Goal: Transaction & Acquisition: Purchase product/service

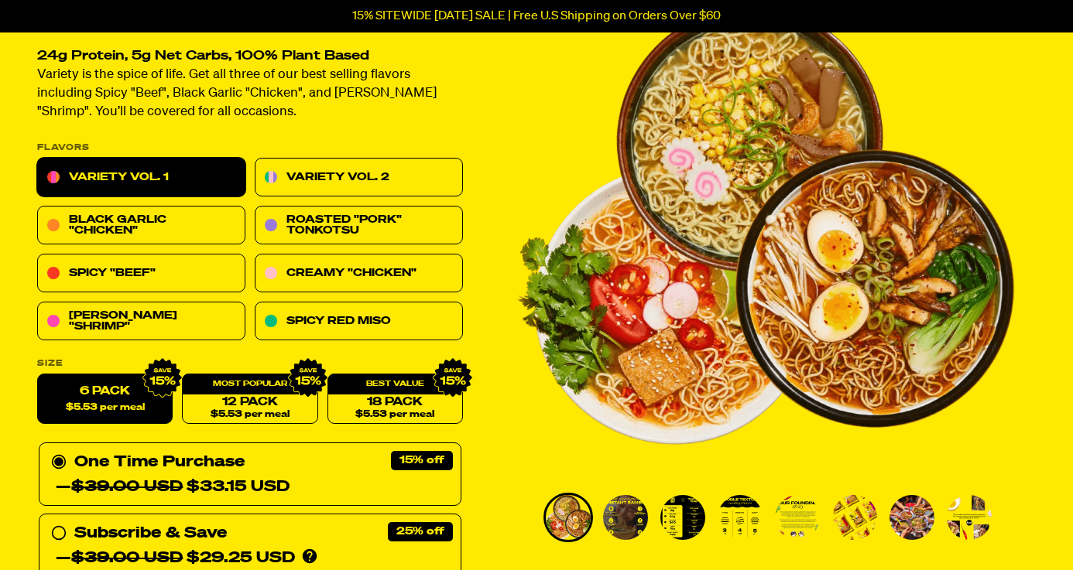
scroll to position [132, 0]
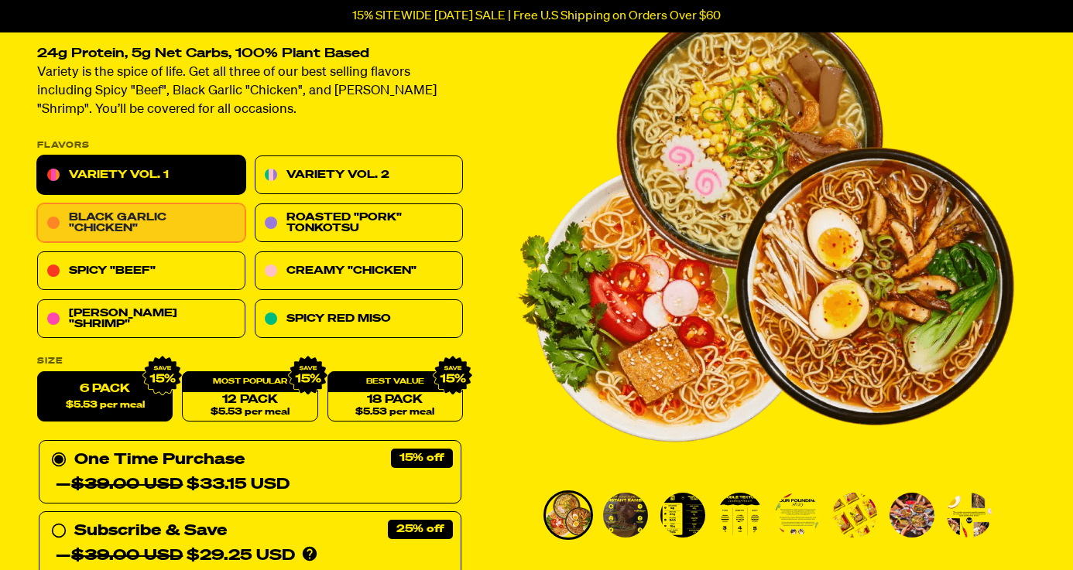
click at [197, 218] on link "Black Garlic "Chicken"" at bounding box center [141, 223] width 208 height 39
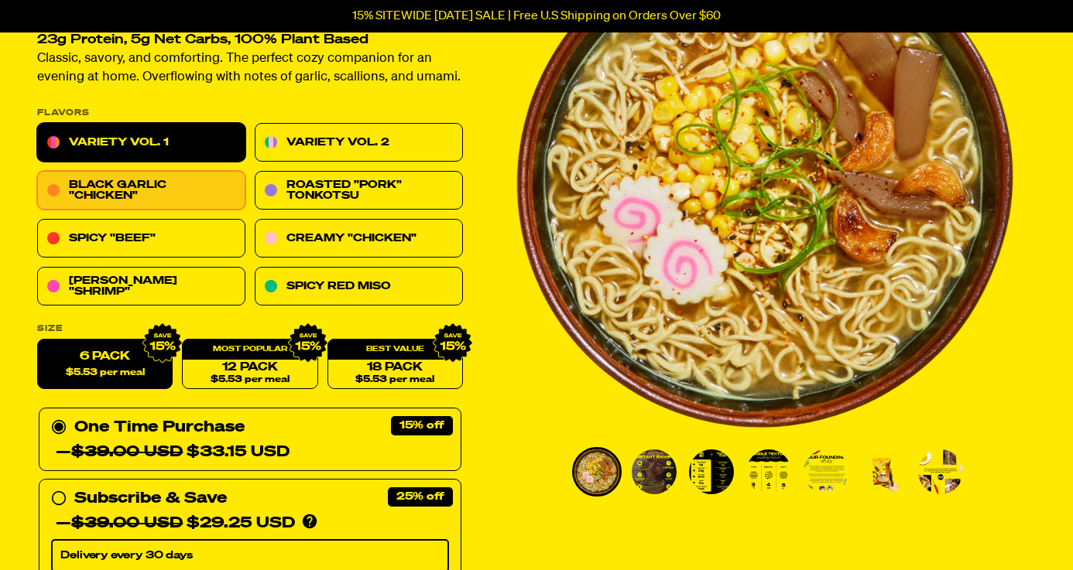
scroll to position [175, 0]
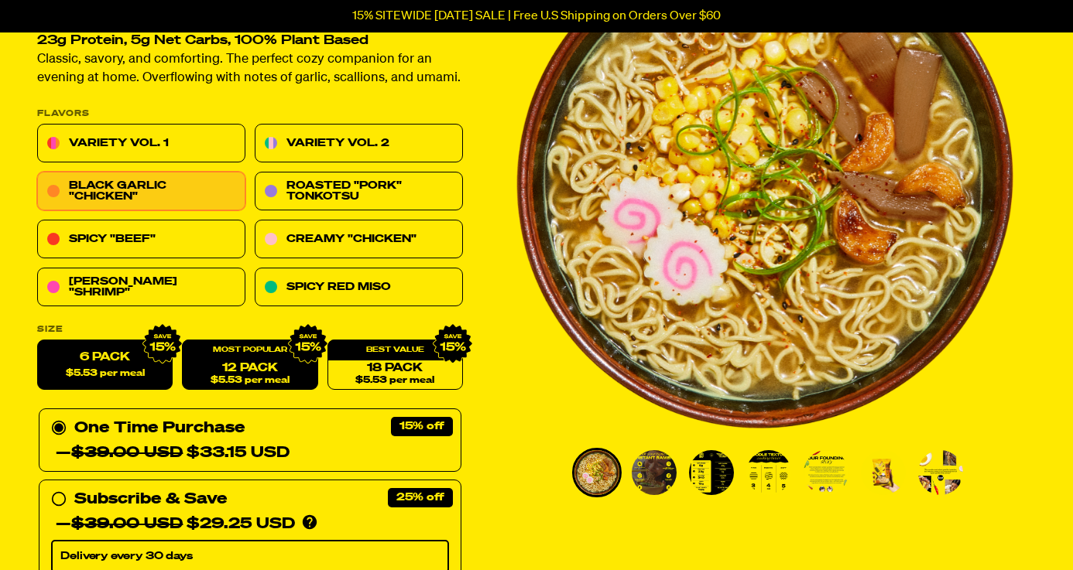
click at [278, 376] on span "$5.53 per meal" at bounding box center [250, 381] width 79 height 10
radio input "false"
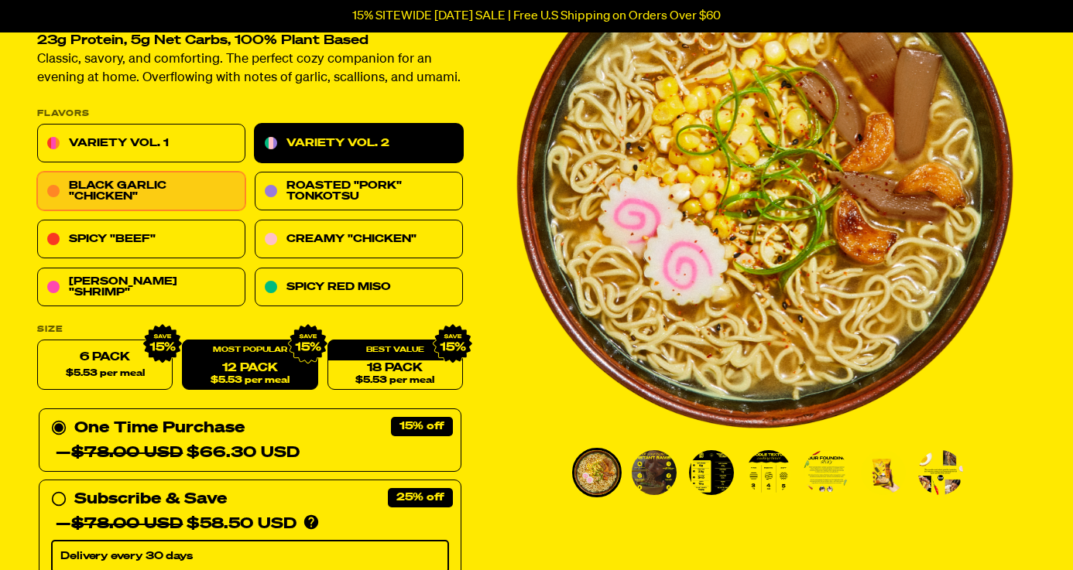
click at [333, 146] on link "Variety Vol. 2" at bounding box center [359, 144] width 208 height 39
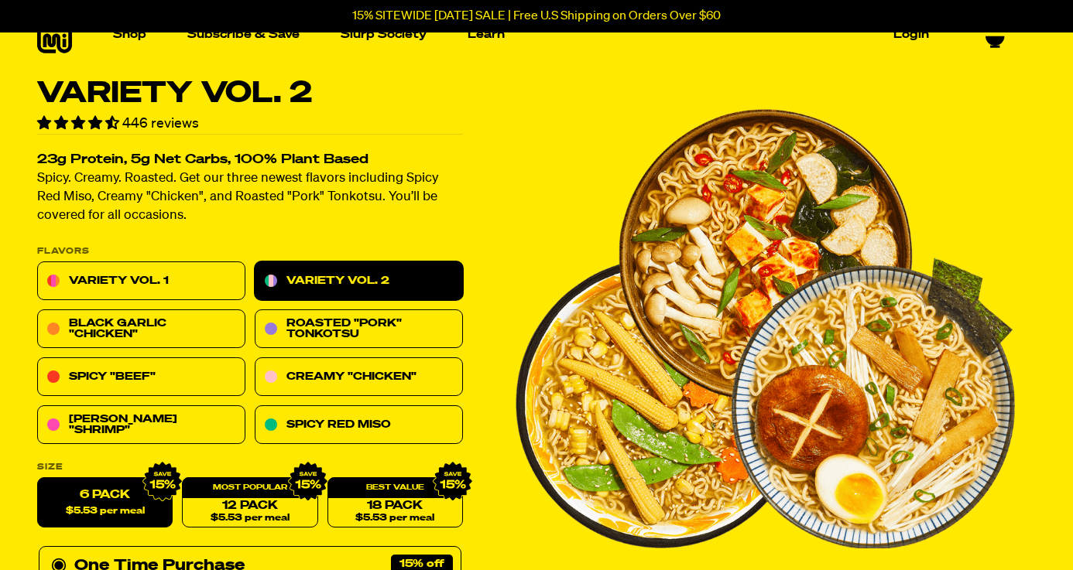
scroll to position [22, 0]
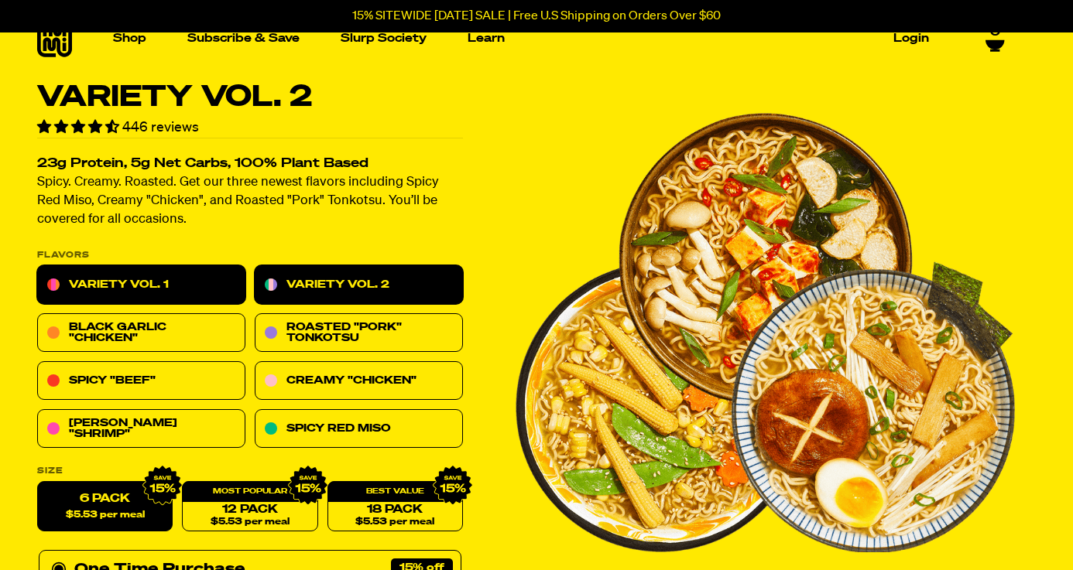
click at [177, 293] on link "Variety Vol. 1" at bounding box center [141, 285] width 208 height 39
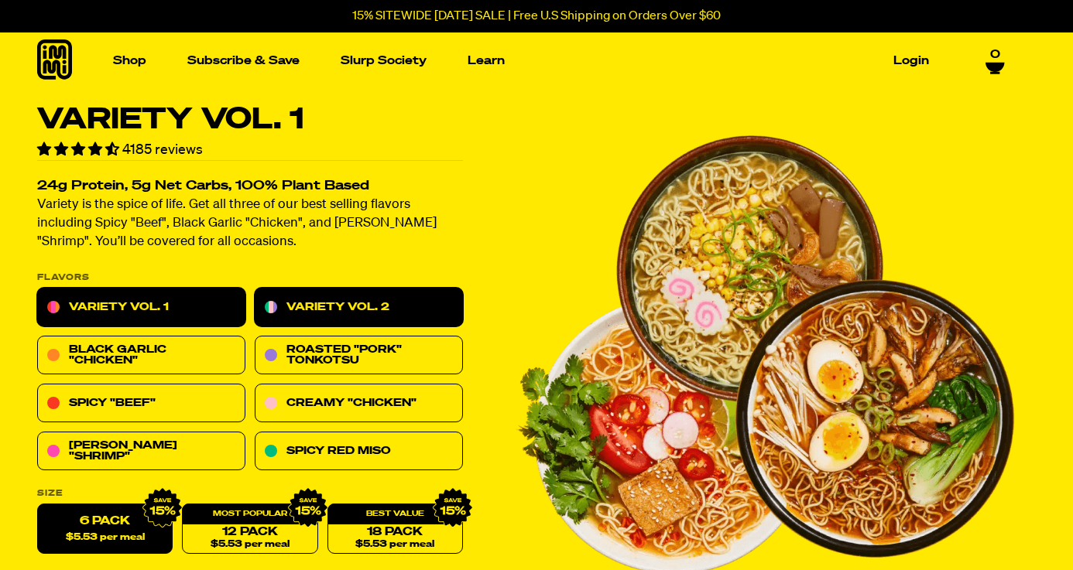
click at [301, 296] on link "Variety Vol. 2" at bounding box center [359, 308] width 208 height 39
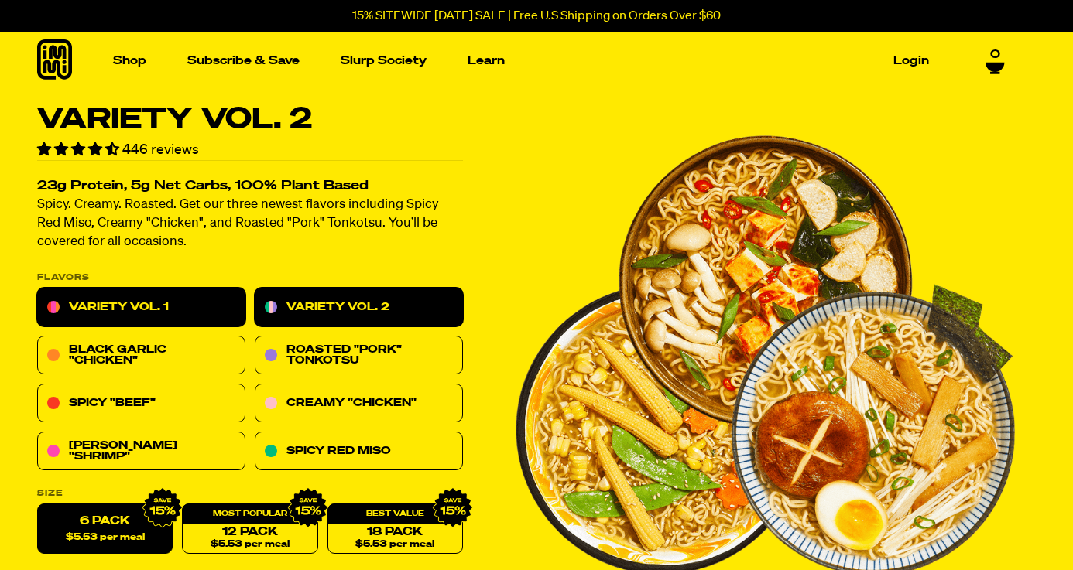
click at [176, 309] on link "Variety Vol. 1" at bounding box center [141, 308] width 208 height 39
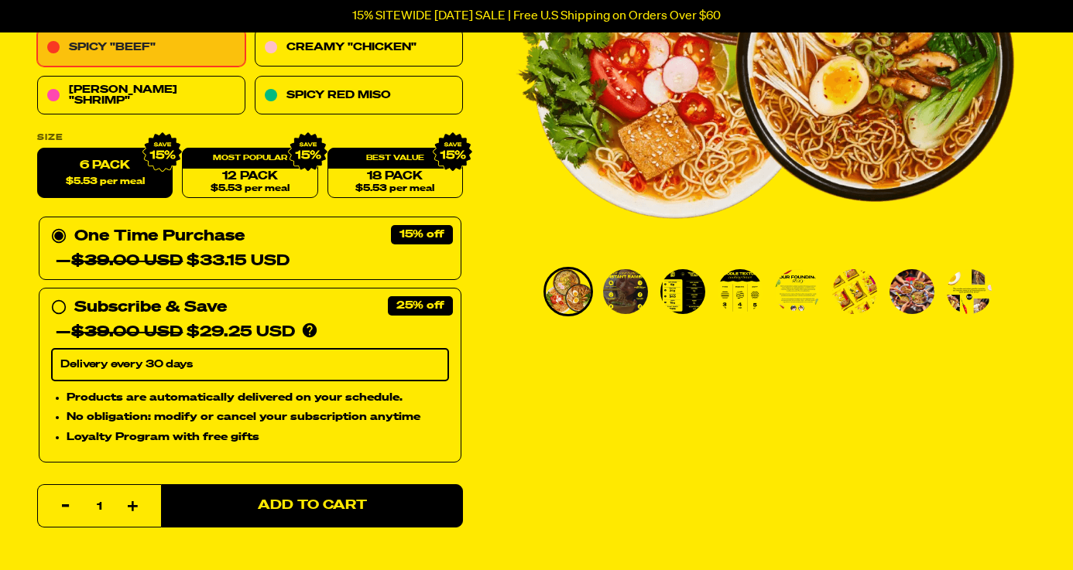
scroll to position [368, 0]
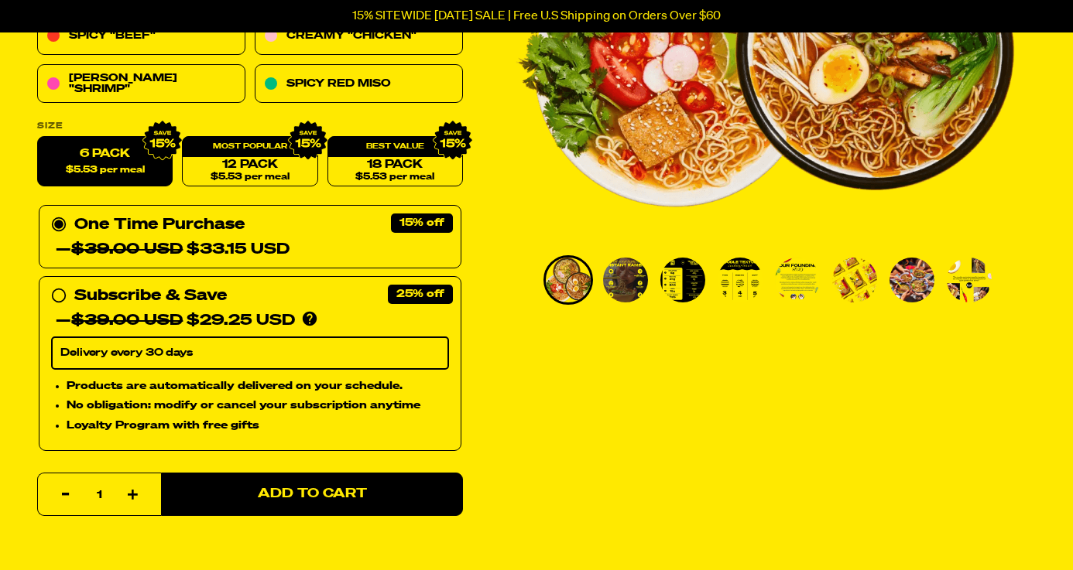
click at [60, 222] on circle at bounding box center [58, 225] width 9 height 9
click at [60, 213] on input "One Time Purchase — $39.00 USD $33.15 USD" at bounding box center [56, 213] width 10 height 0
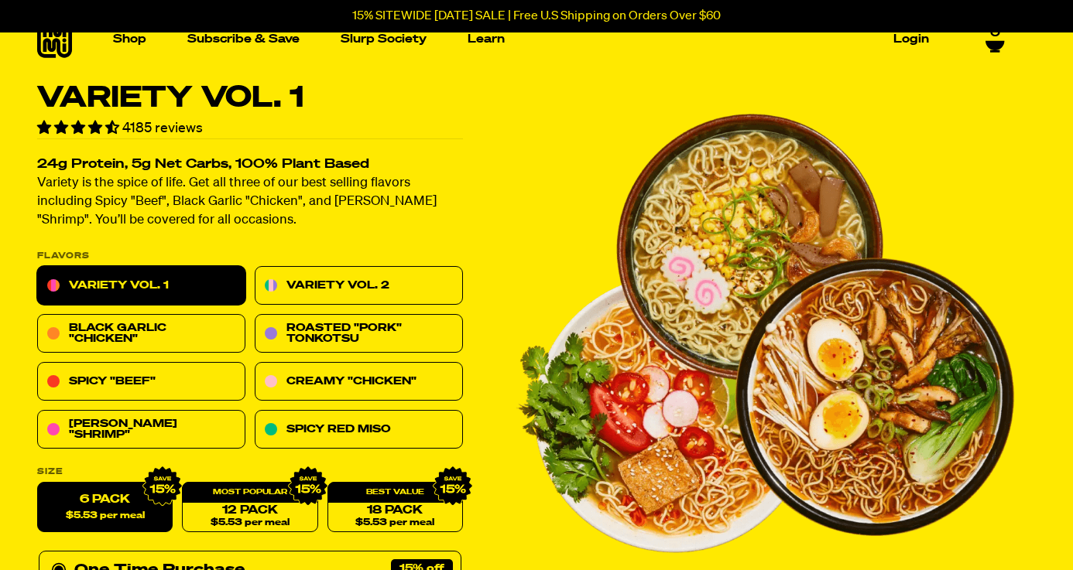
scroll to position [0, 0]
